Goal: Task Accomplishment & Management: Complete application form

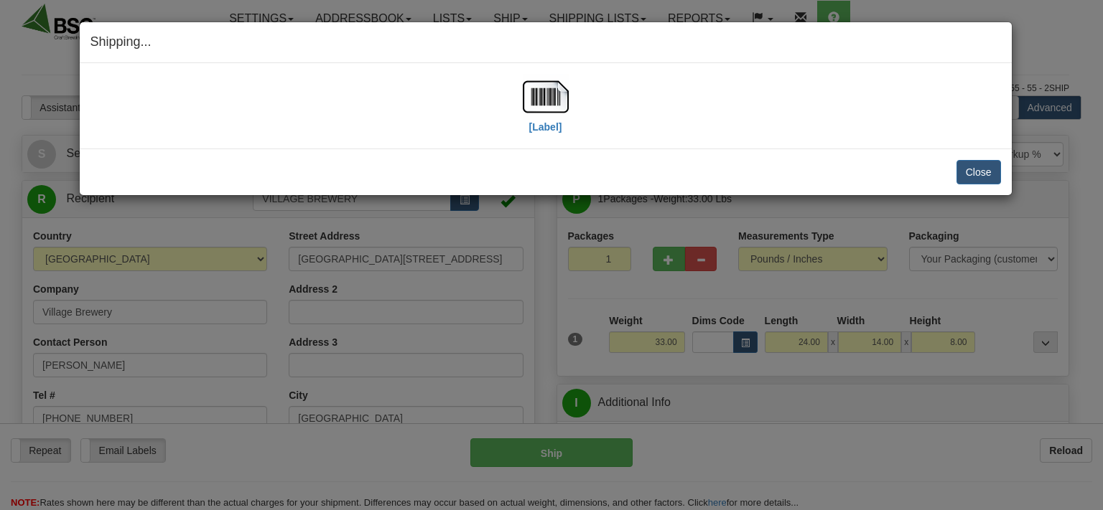
select select "0"
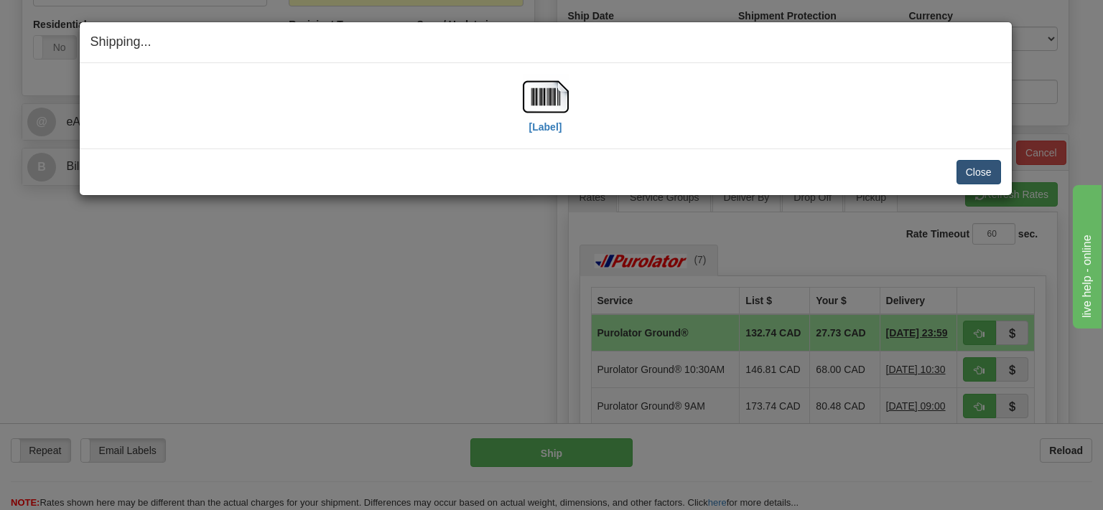
scroll to position [531, 0]
click at [968, 166] on button "Close" at bounding box center [978, 172] width 45 height 24
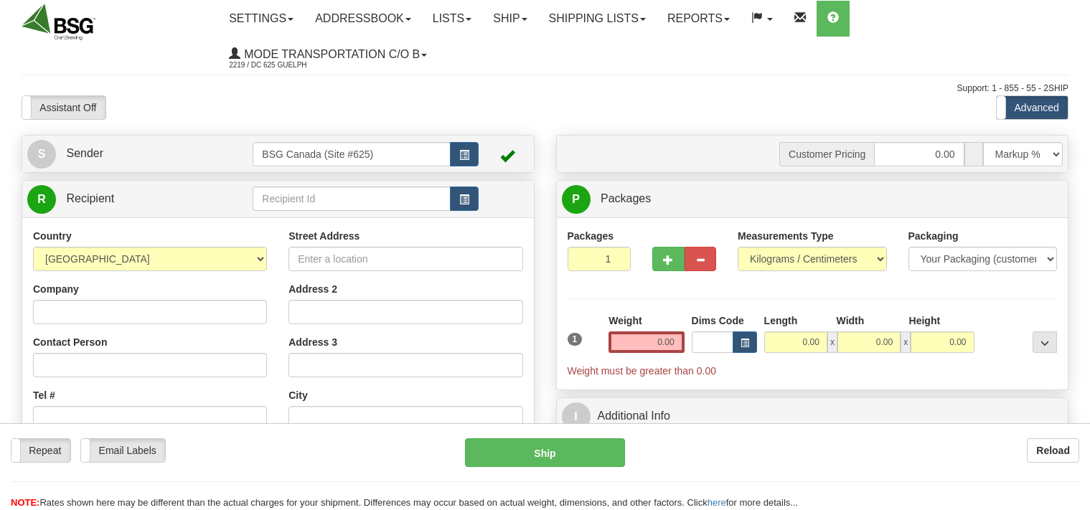
click at [295, 200] on input "text" at bounding box center [351, 199] width 197 height 24
click at [319, 203] on input "text" at bounding box center [351, 199] width 197 height 24
click at [314, 200] on input "text" at bounding box center [351, 199] width 197 height 24
drag, startPoint x: 409, startPoint y: 199, endPoint x: 211, endPoint y: 205, distance: 198.2
click at [253, 205] on input "BEER AND WINE FACTORY" at bounding box center [351, 199] width 197 height 24
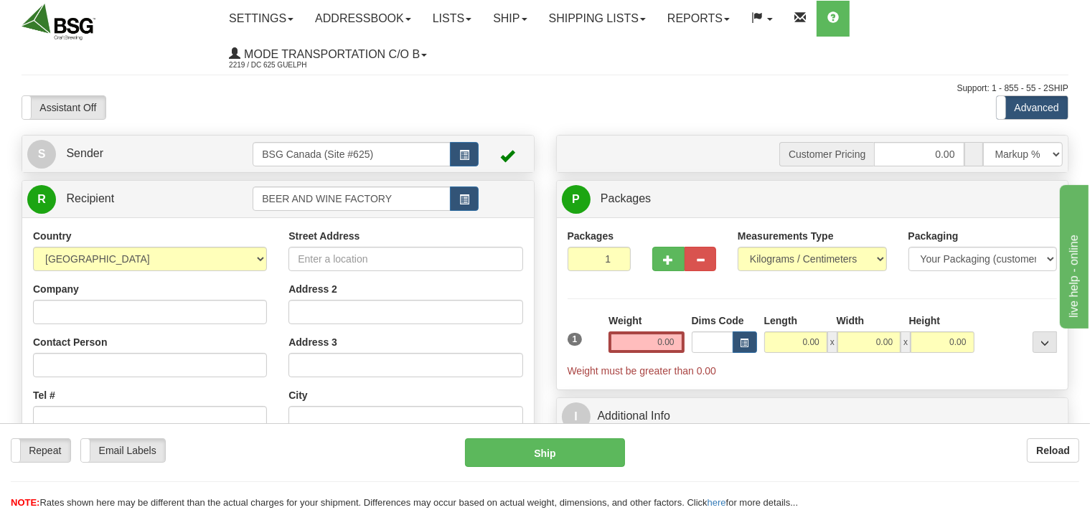
type input "BEER AND WINE FACTORY"
click at [164, 315] on input "Company" at bounding box center [150, 312] width 234 height 24
paste input "BEER AND WINE FACTORY"
type input "BEER AND WINE FACTORY"
click at [33, 247] on select "[GEOGRAPHIC_DATA] [GEOGRAPHIC_DATA] [GEOGRAPHIC_DATA] [GEOGRAPHIC_DATA] [US_STA…" at bounding box center [150, 259] width 234 height 24
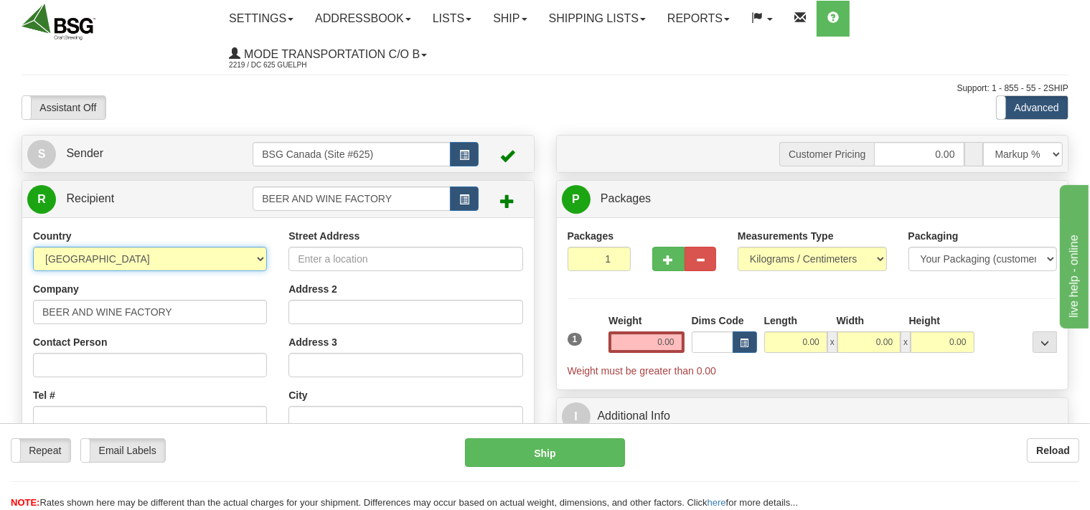
select select "CA"
click option "[GEOGRAPHIC_DATA]" at bounding box center [0, 0] width 0 height 0
click at [299, 257] on input "Street Address" at bounding box center [406, 259] width 234 height 24
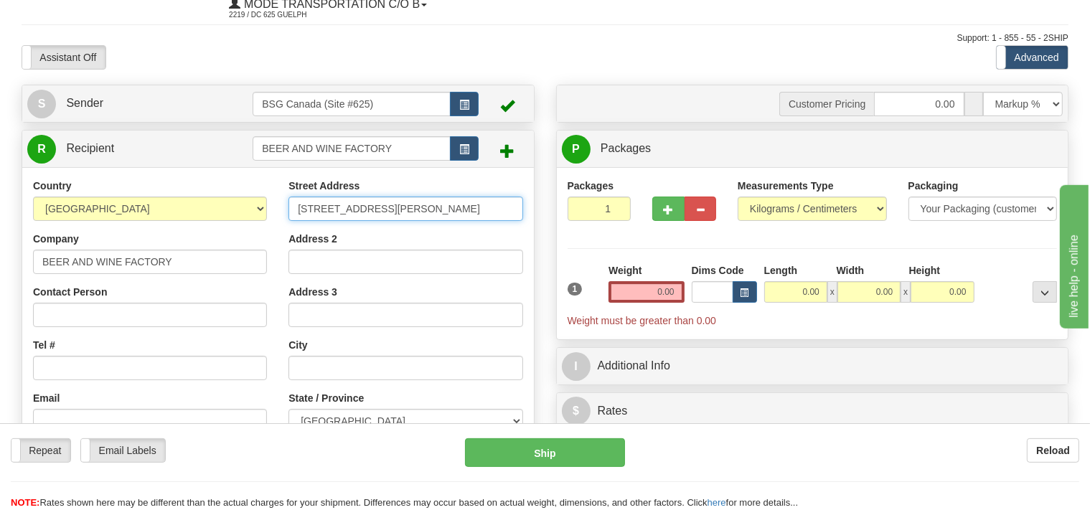
scroll to position [75, 0]
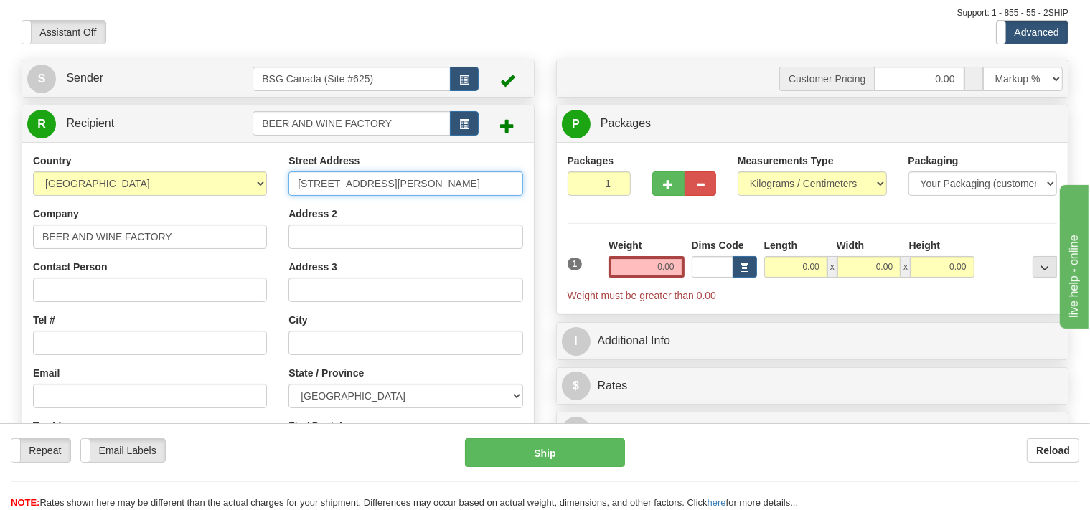
type input "[STREET_ADDRESS][PERSON_NAME]"
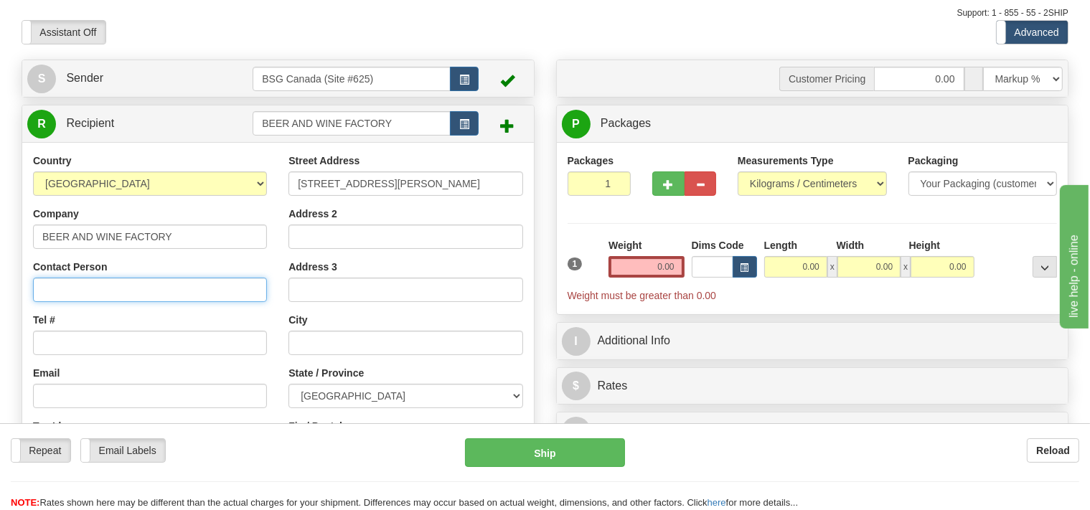
click at [195, 297] on input "Contact Person" at bounding box center [150, 290] width 234 height 24
type input "[PERSON_NAME]"
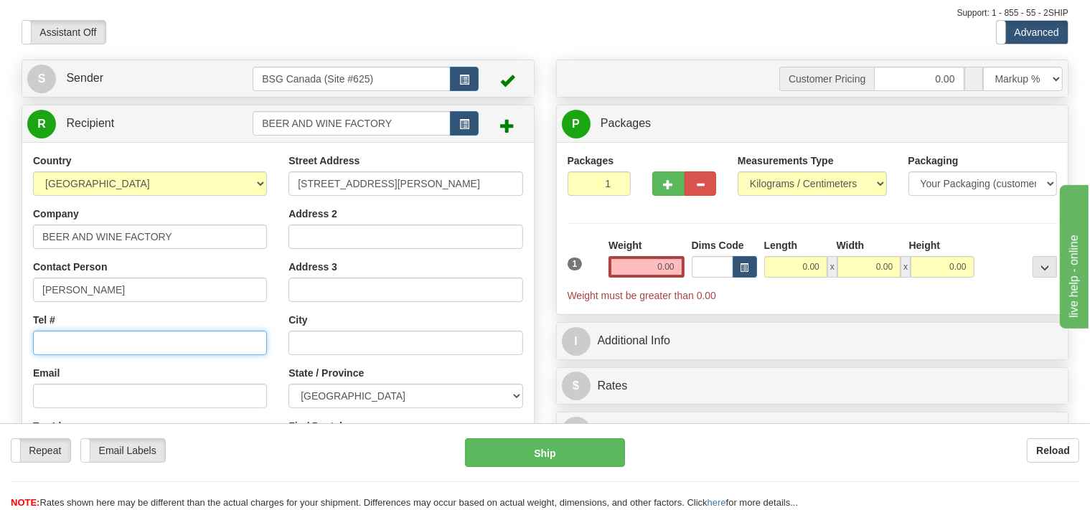
click at [96, 337] on input "Tel #" at bounding box center [150, 343] width 234 height 24
type input "[PHONE_NUMBER]"
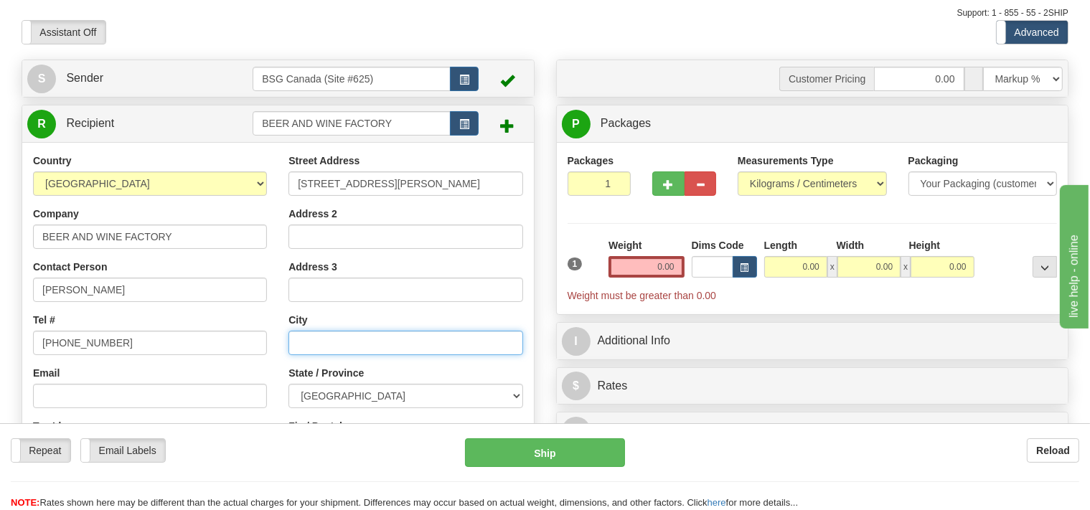
click at [315, 332] on input "text" at bounding box center [406, 343] width 234 height 24
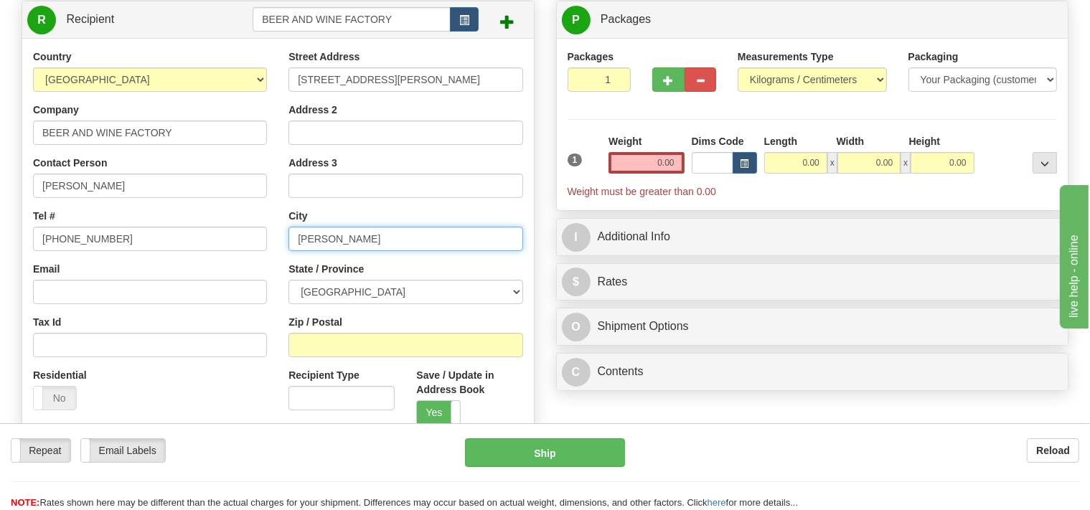
scroll to position [303, 0]
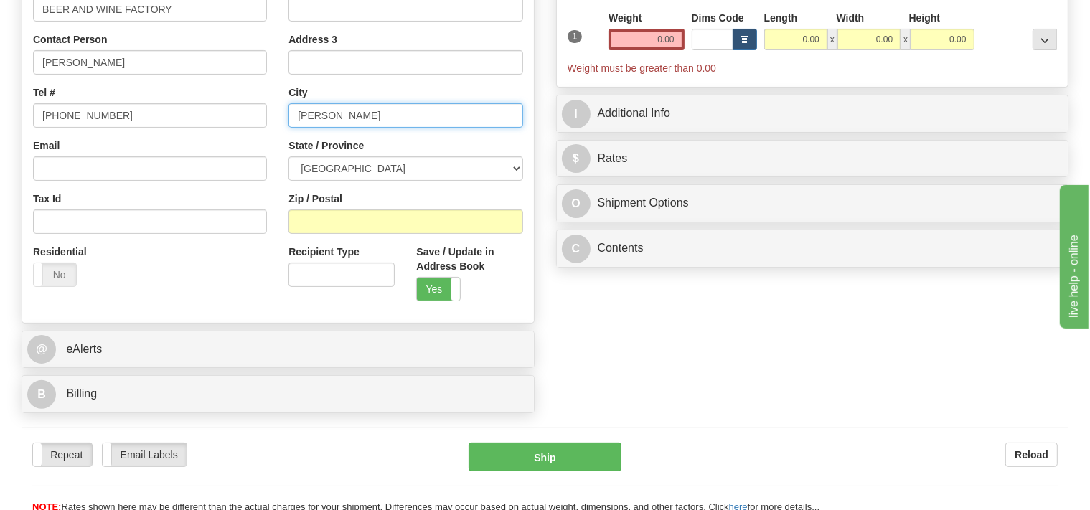
type input "[PERSON_NAME]"
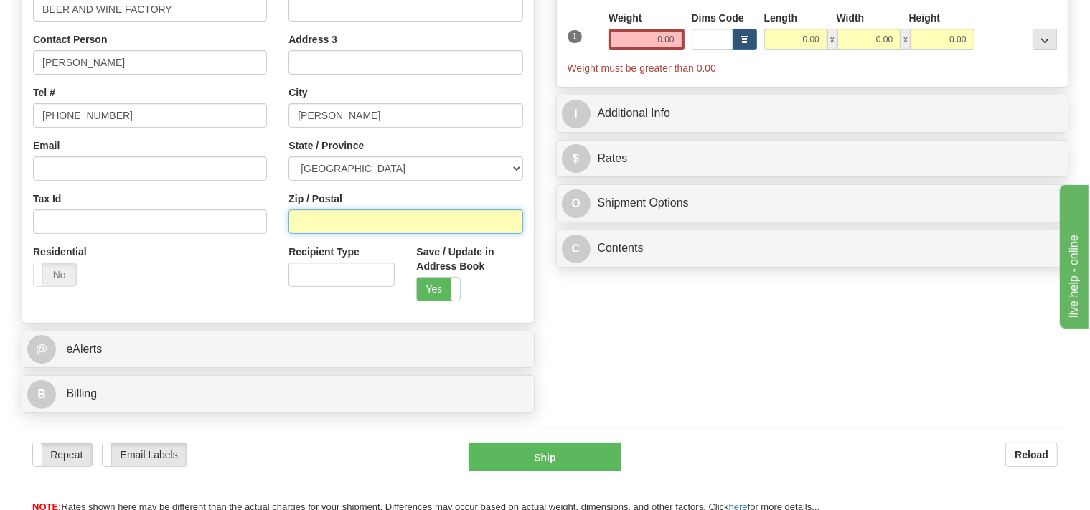
click at [351, 225] on input "Zip / Postal" at bounding box center [406, 222] width 234 height 24
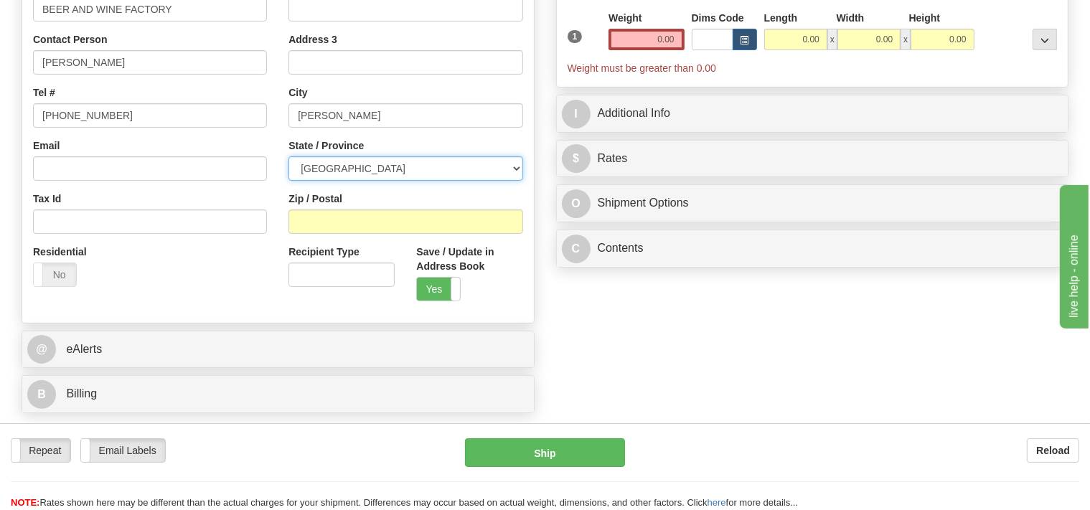
click at [289, 157] on select "[GEOGRAPHIC_DATA] [GEOGRAPHIC_DATA] [GEOGRAPHIC_DATA] [GEOGRAPHIC_DATA] [GEOGRA…" at bounding box center [406, 169] width 234 height 24
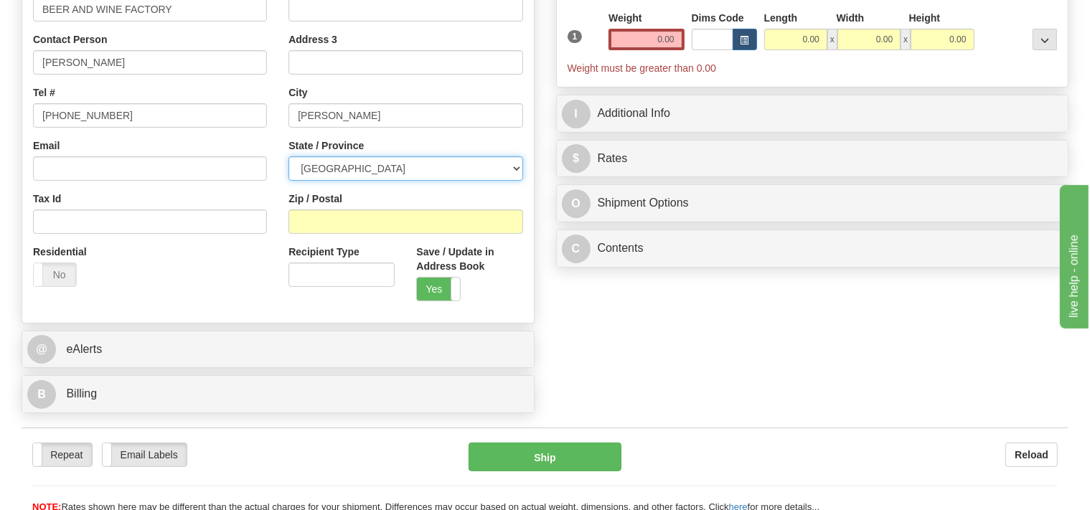
select select "ON"
click option "[GEOGRAPHIC_DATA]" at bounding box center [0, 0] width 0 height 0
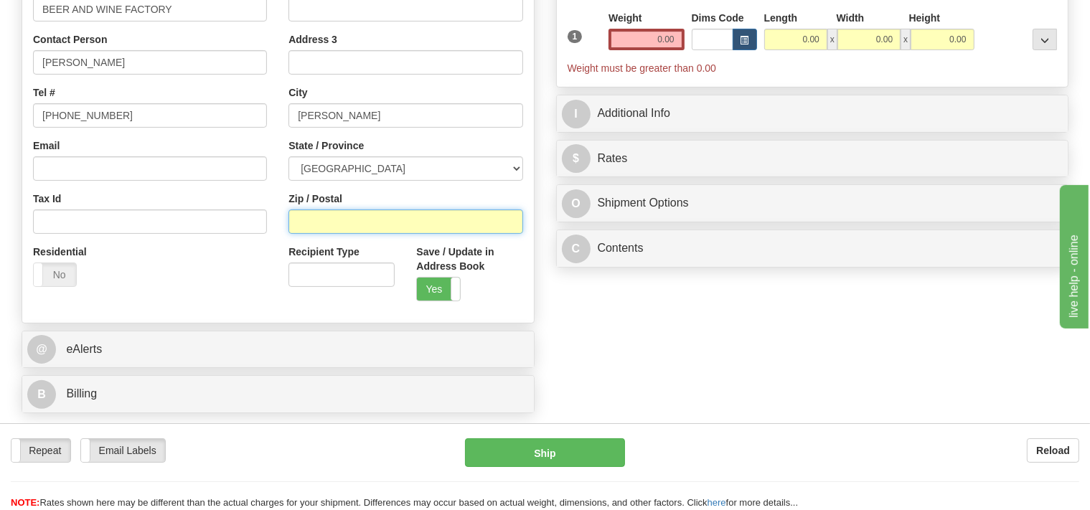
click at [352, 234] on input "Zip / Postal" at bounding box center [406, 222] width 234 height 24
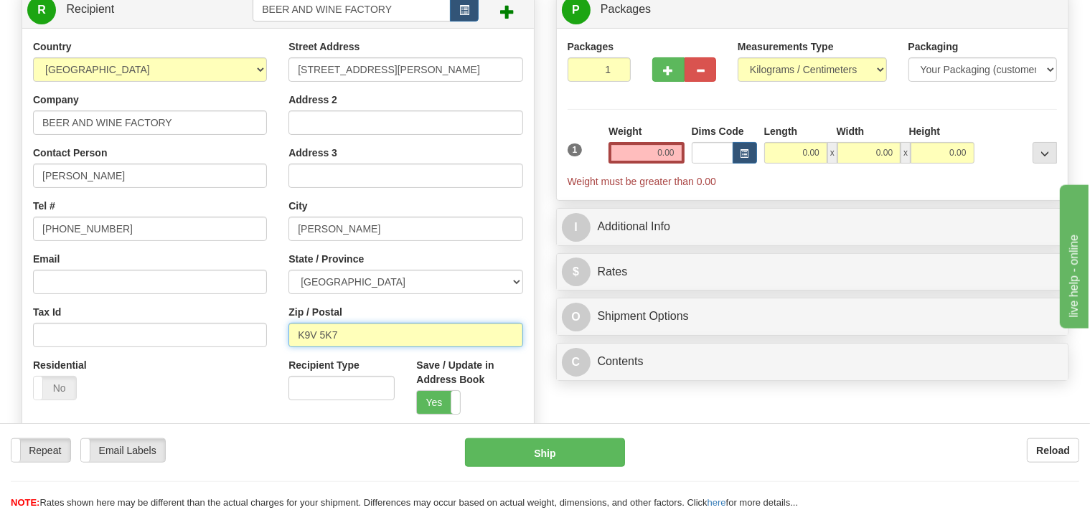
scroll to position [75, 0]
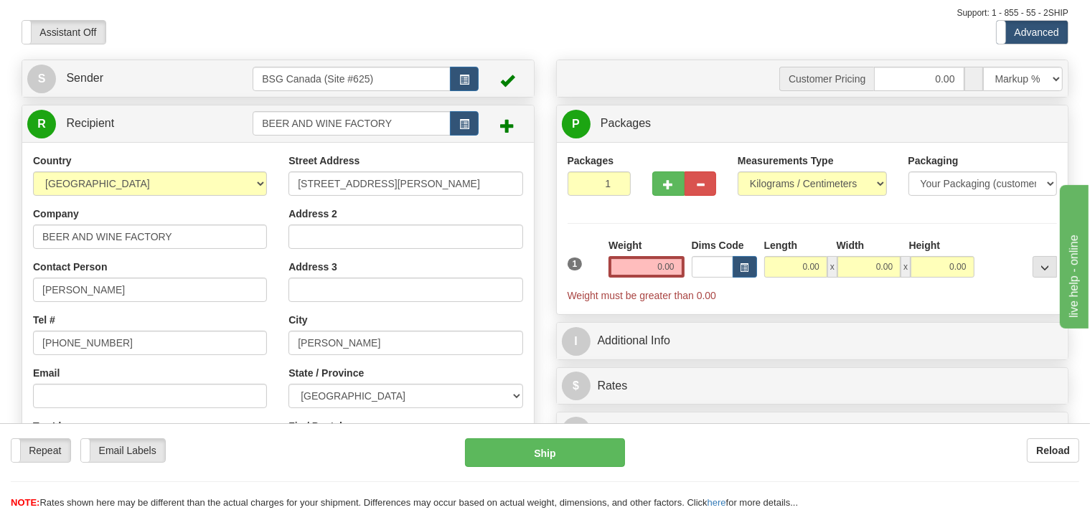
type input "K9V 5K7"
click at [738, 172] on select "Pounds / Inches Kilograms / Centimeters" at bounding box center [812, 184] width 149 height 24
select select "0"
click option "Pounds / Inches" at bounding box center [0, 0] width 0 height 0
click at [639, 267] on input "0.00" at bounding box center [646, 267] width 75 height 22
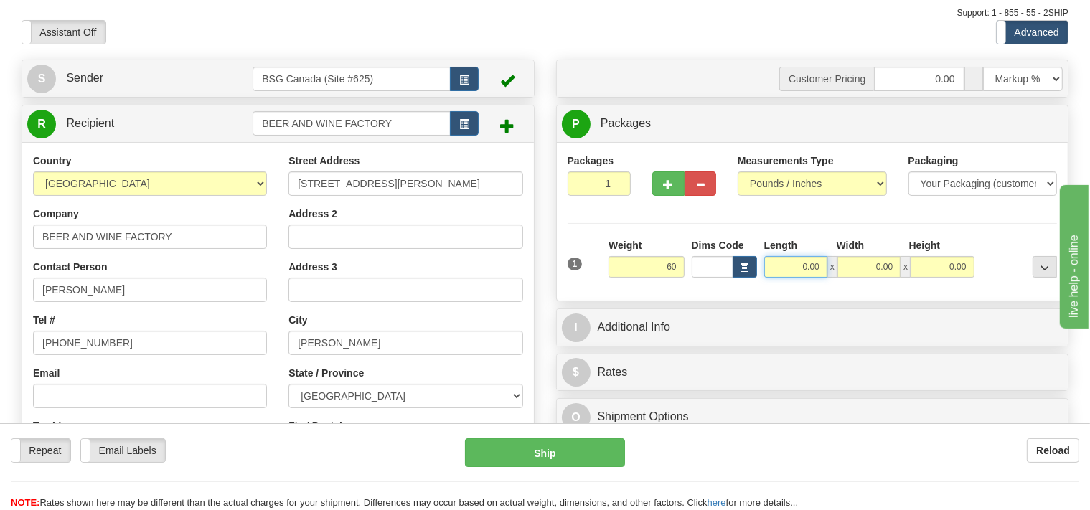
type input "60.00"
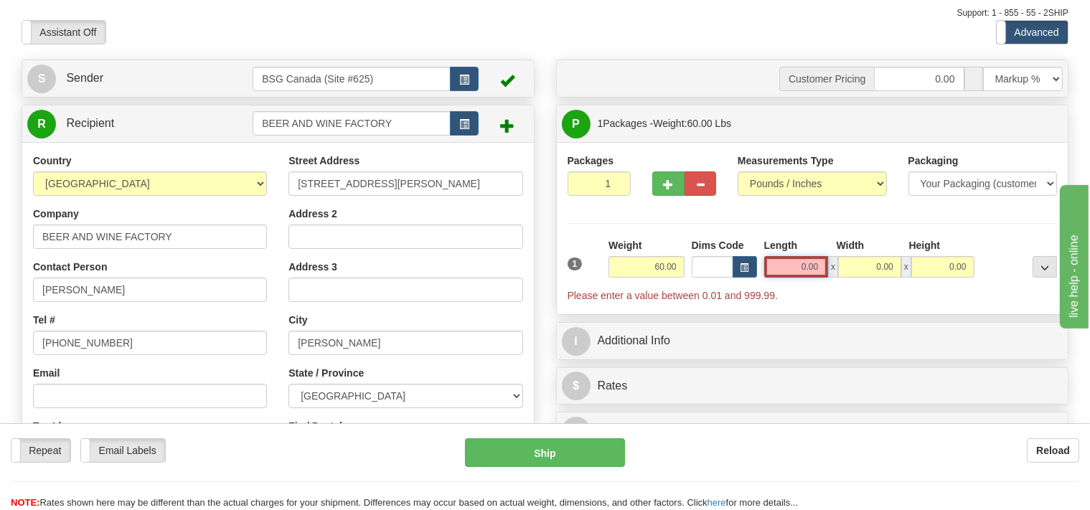
click at [780, 266] on input "0.00" at bounding box center [797, 267] width 65 height 22
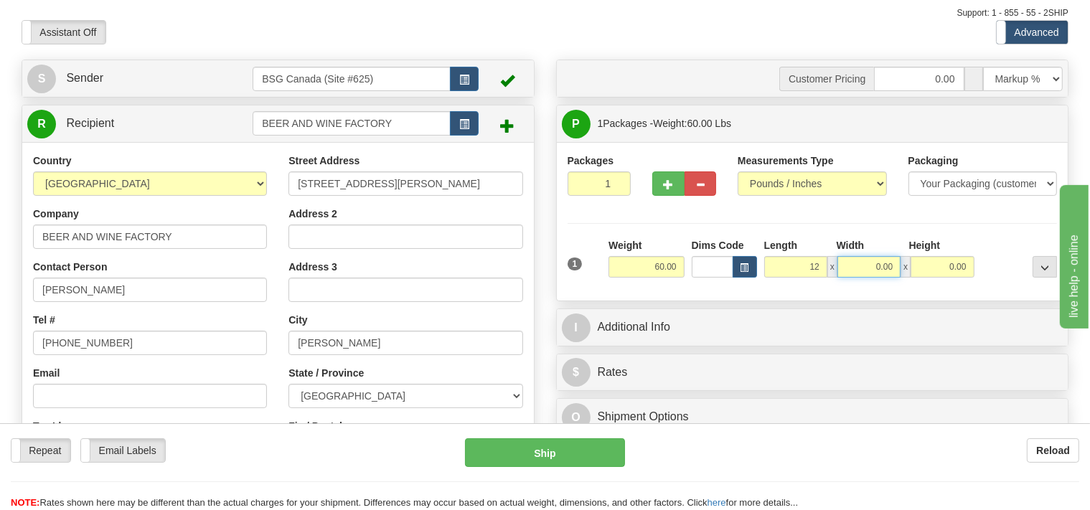
type input "12.00"
click at [850, 263] on input "0.00" at bounding box center [869, 267] width 63 height 22
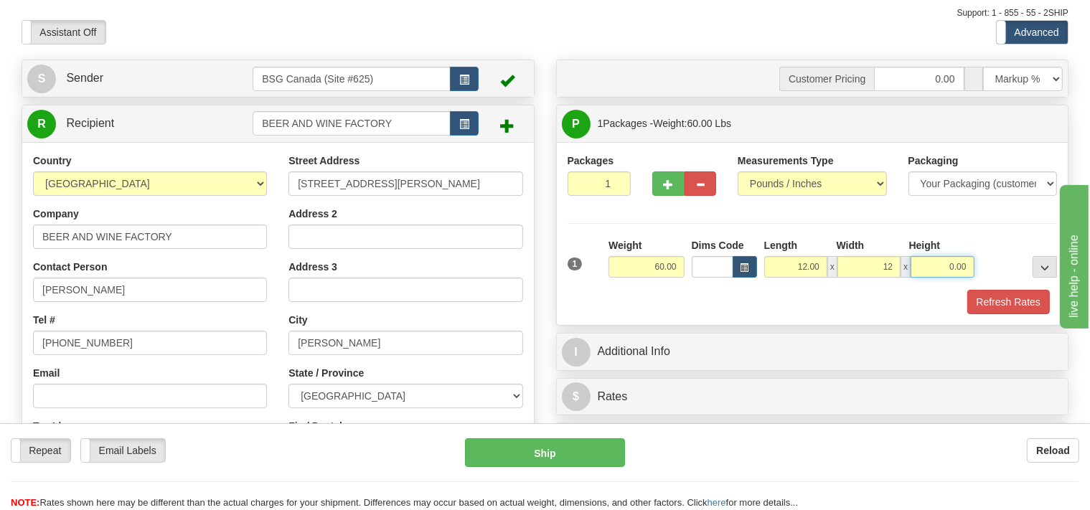
type input "12.00"
click at [929, 258] on input "0.00" at bounding box center [942, 267] width 63 height 22
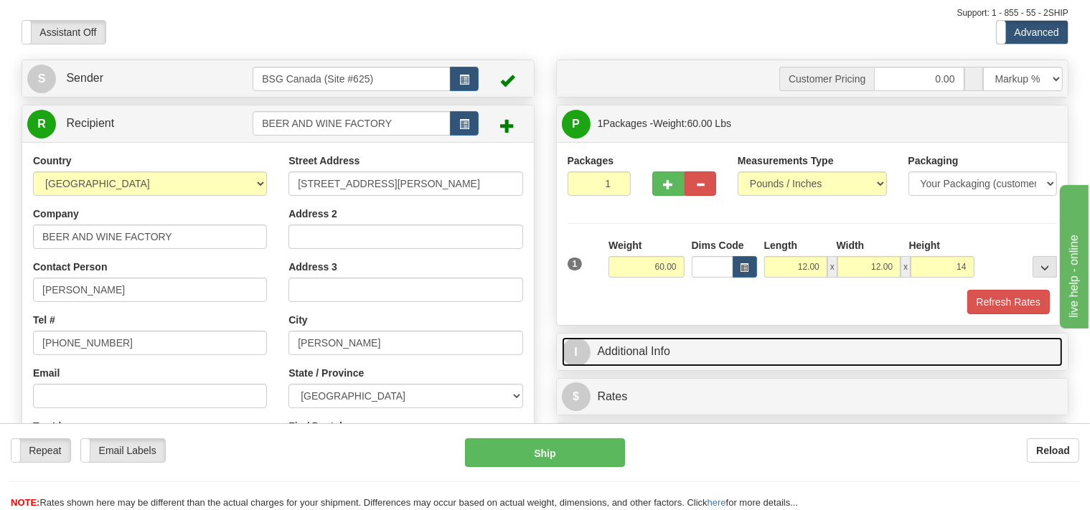
type input "14.00"
click at [634, 352] on link "I Additional Info" at bounding box center [813, 351] width 502 height 29
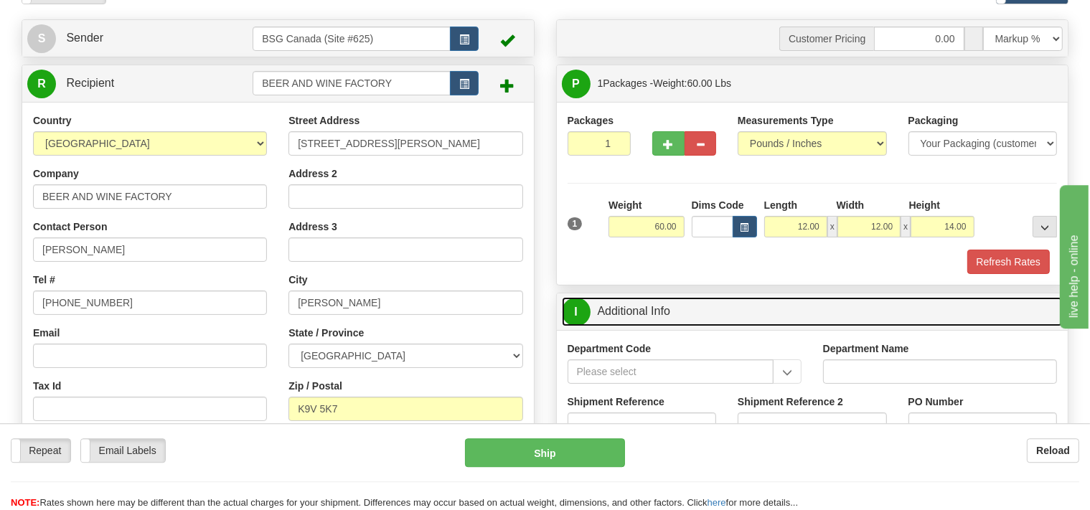
scroll to position [151, 0]
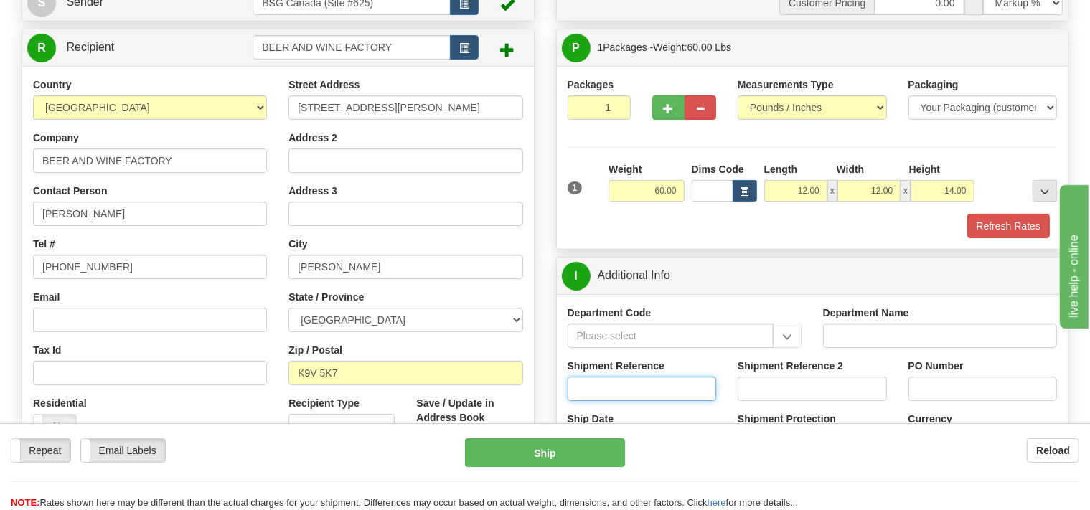
click at [589, 386] on input "Shipment Reference" at bounding box center [642, 389] width 149 height 24
type input "SO170-148890"
type input "2"
click at [618, 106] on input "2" at bounding box center [600, 107] width 64 height 24
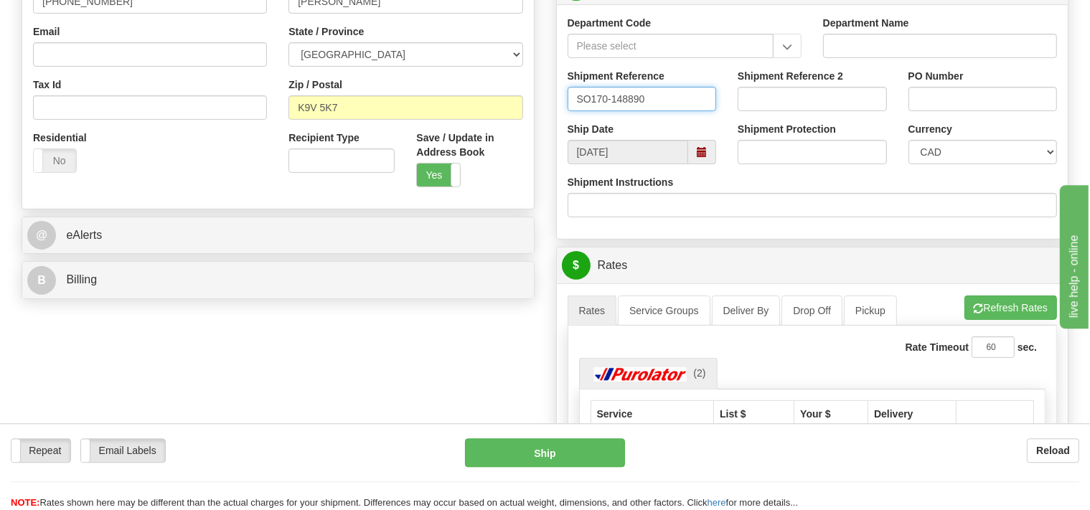
scroll to position [454, 0]
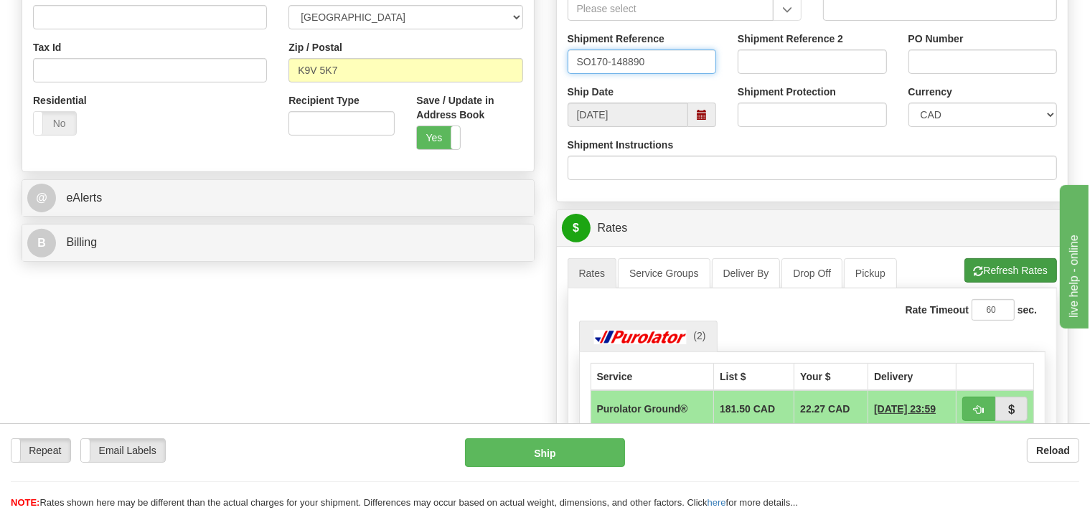
type input "SO170-148890"
click at [1012, 273] on button "Refresh Rates" at bounding box center [1011, 270] width 93 height 24
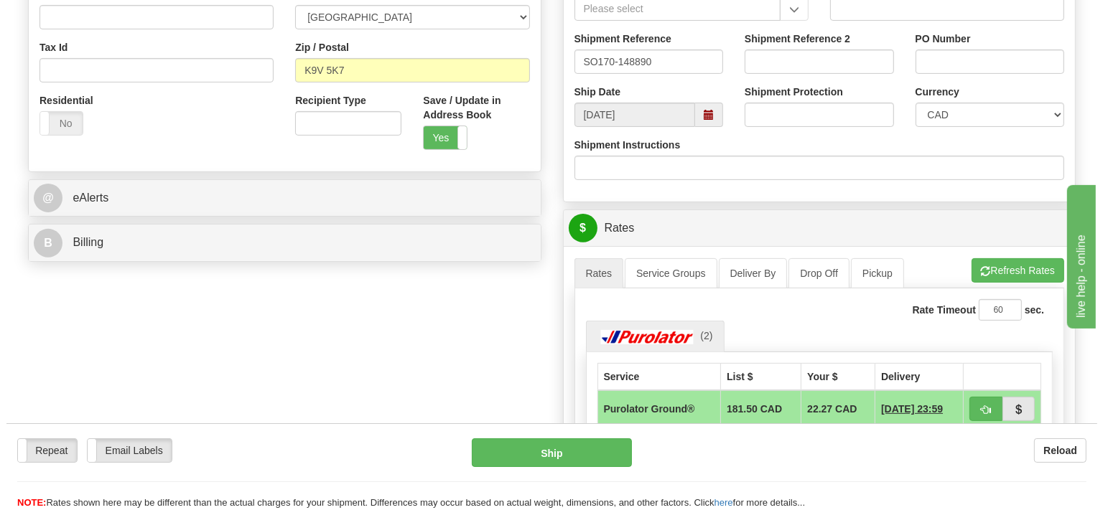
scroll to position [227, 0]
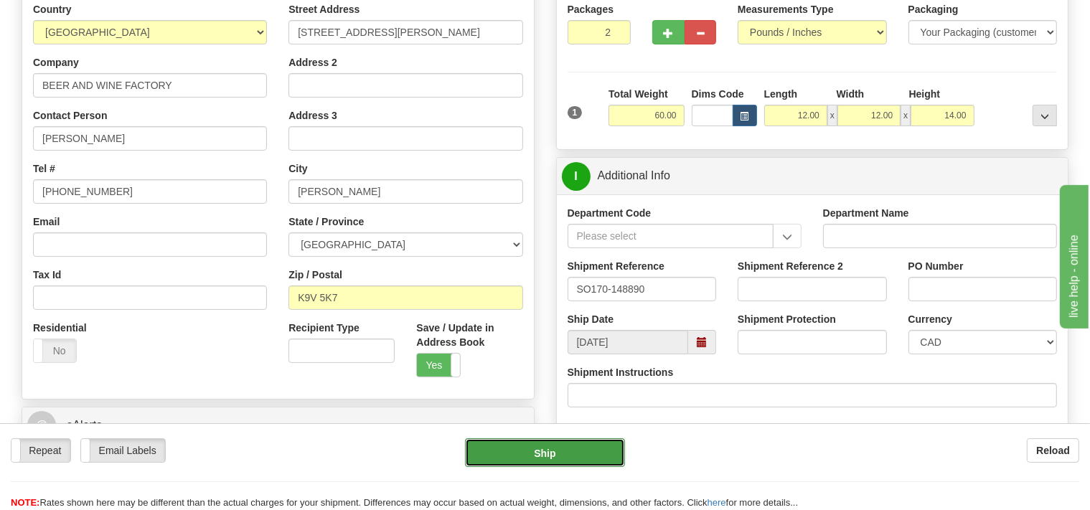
click at [584, 458] on button "Ship" at bounding box center [545, 453] width 160 height 29
type input "260"
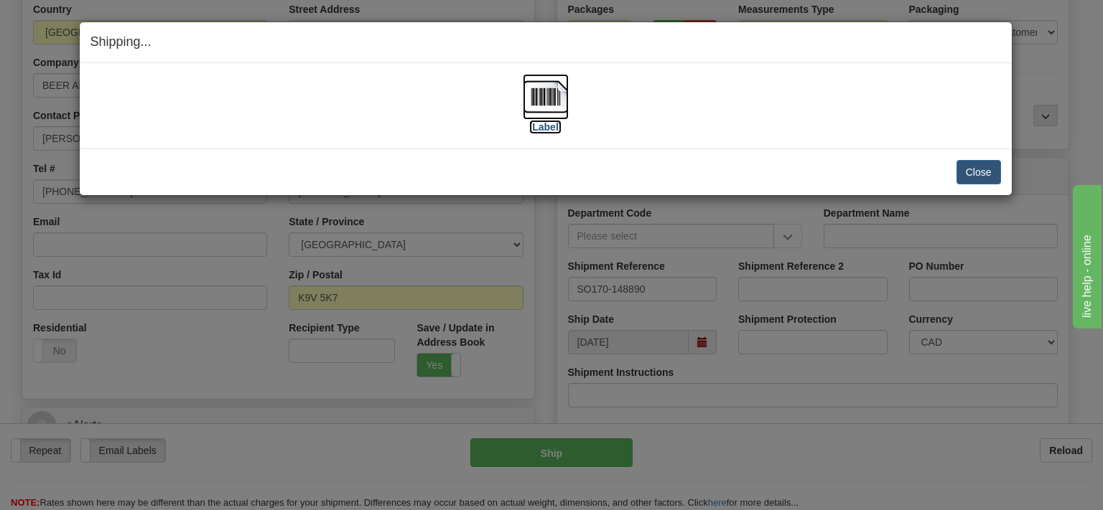
click at [544, 82] on img at bounding box center [546, 97] width 46 height 46
